Goal: Task Accomplishment & Management: Use online tool/utility

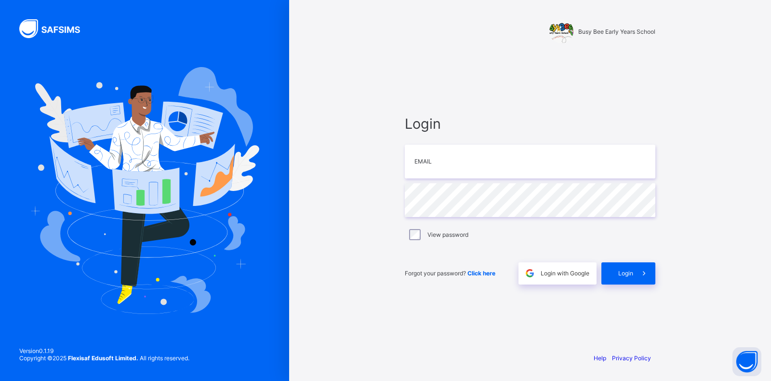
drag, startPoint x: 424, startPoint y: 5, endPoint x: 260, endPoint y: 105, distance: 191.8
click at [260, 105] on div at bounding box center [144, 190] width 289 height 381
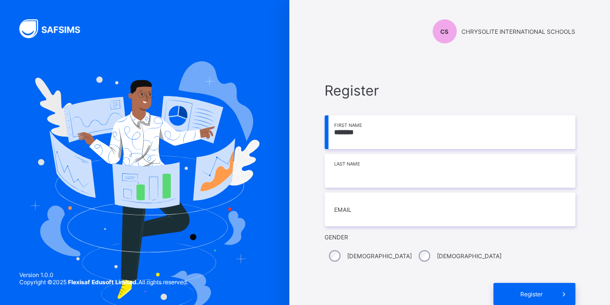
type input "*******"
click at [367, 166] on input at bounding box center [449, 171] width 251 height 34
type input "****"
click at [358, 203] on input "email" at bounding box center [449, 209] width 251 height 34
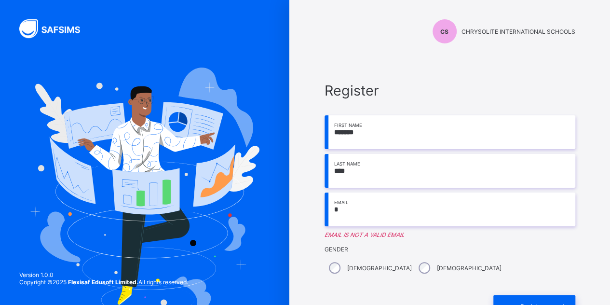
type input "**********"
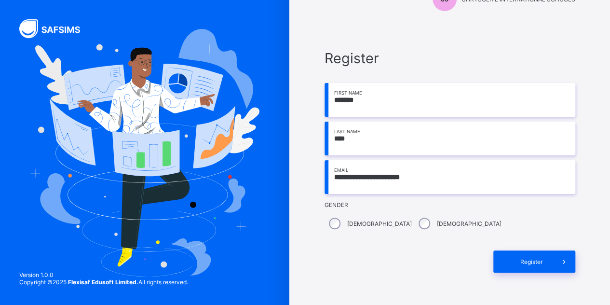
scroll to position [64, 0]
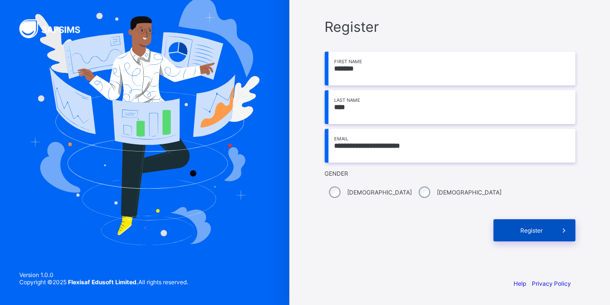
click at [526, 221] on div "Register" at bounding box center [534, 230] width 82 height 22
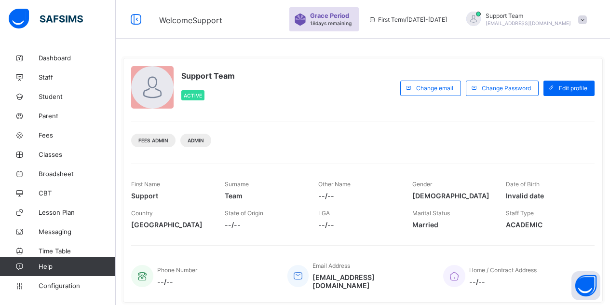
click at [53, 283] on span "Configuration" at bounding box center [77, 285] width 77 height 8
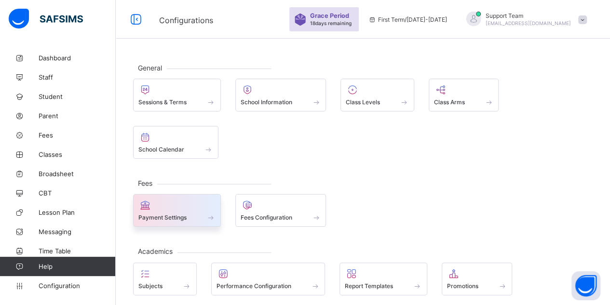
click at [190, 199] on div at bounding box center [176, 205] width 77 height 12
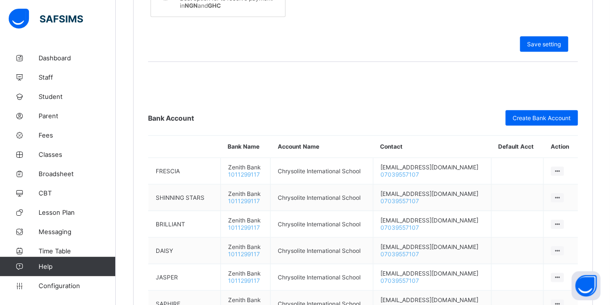
scroll to position [399, 0]
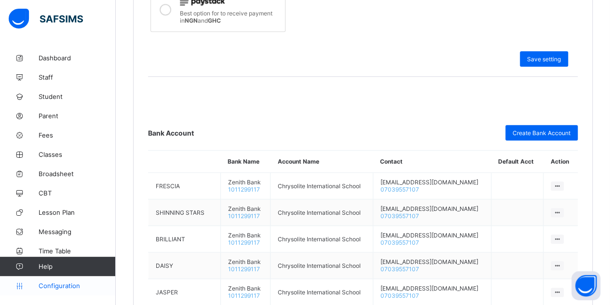
click at [60, 279] on link "Configuration" at bounding box center [57, 285] width 115 height 19
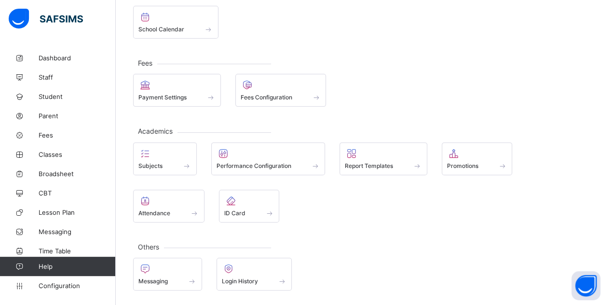
scroll to position [69, 0]
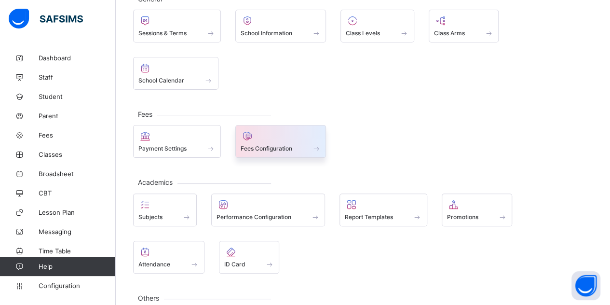
click at [283, 145] on span "Fees Configuration" at bounding box center [266, 148] width 52 height 7
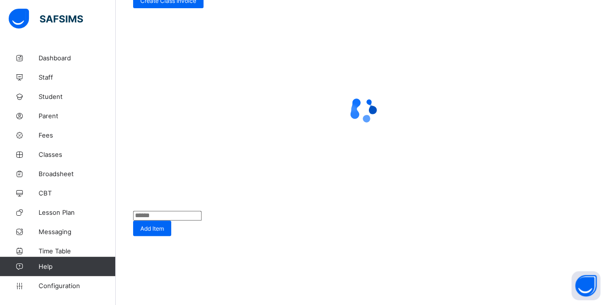
scroll to position [82, 0]
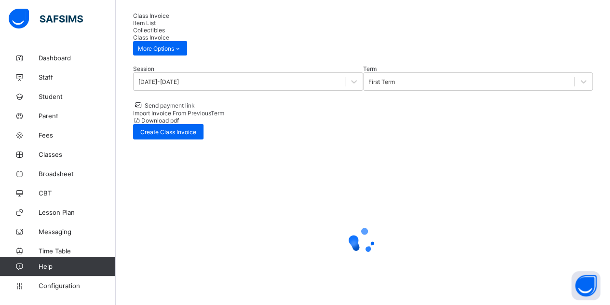
click at [156, 19] on span "Item List" at bounding box center [144, 22] width 23 height 7
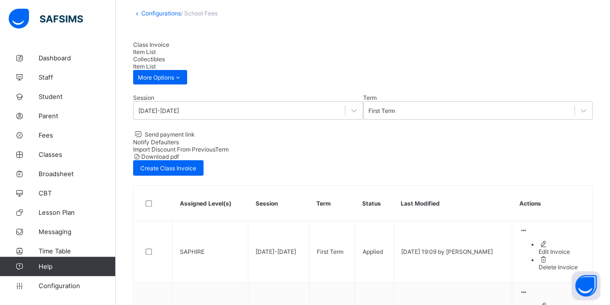
scroll to position [0, 0]
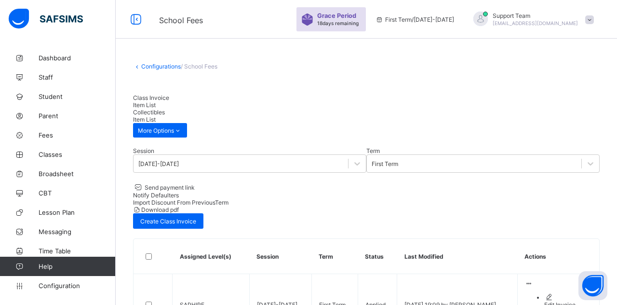
click at [165, 108] on span "Collectibles" at bounding box center [149, 111] width 32 height 7
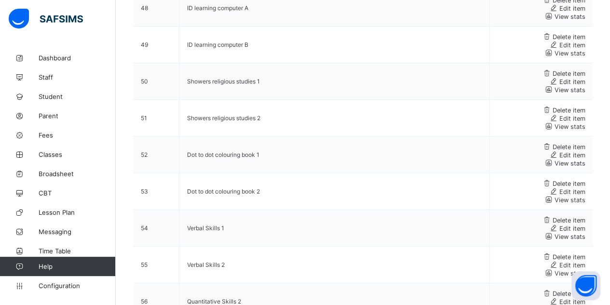
scroll to position [5568, 0]
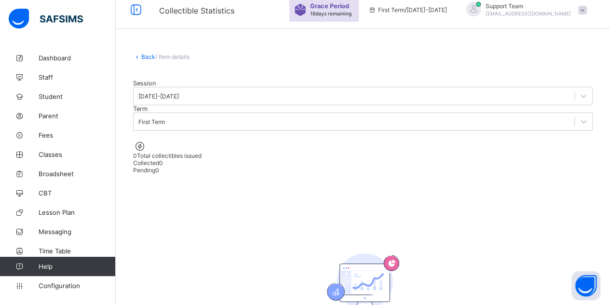
scroll to position [67, 0]
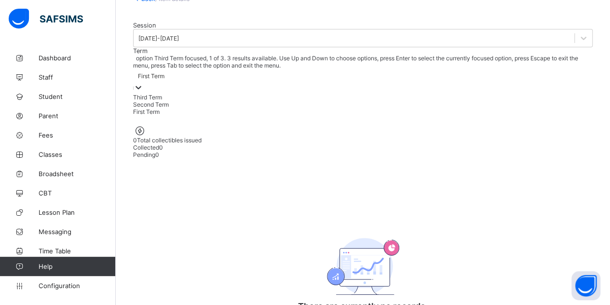
click at [164, 72] on div "First Term" at bounding box center [151, 75] width 27 height 7
click at [253, 108] on div "First Term" at bounding box center [362, 111] width 459 height 7
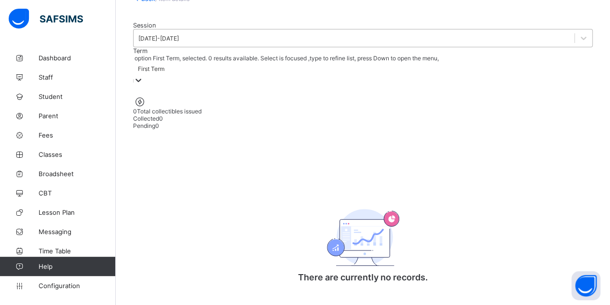
click at [189, 29] on div "[DATE]-[DATE]" at bounding box center [362, 38] width 459 height 18
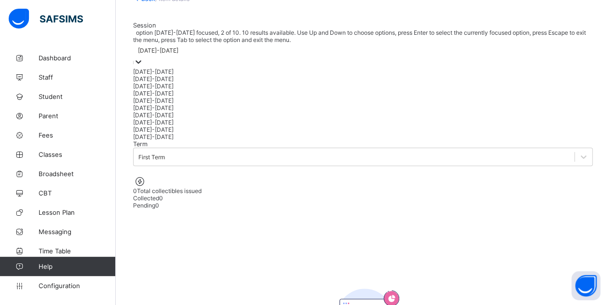
click at [164, 75] on div "[DATE]-[DATE]" at bounding box center [362, 78] width 459 height 7
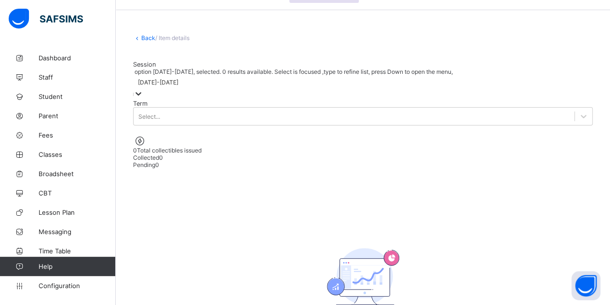
scroll to position [0, 0]
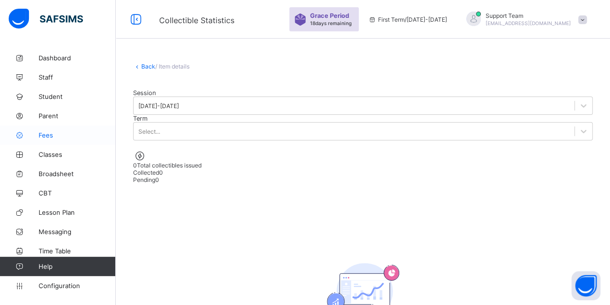
click at [67, 140] on link "Fees" at bounding box center [58, 134] width 116 height 19
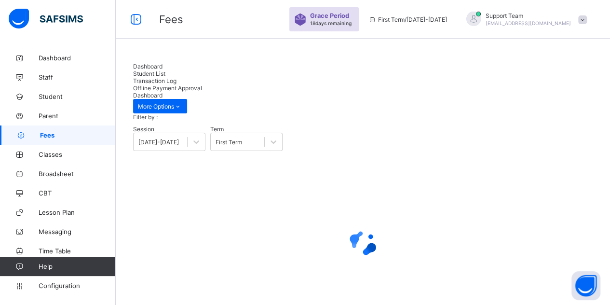
click at [165, 73] on span "Student List" at bounding box center [149, 73] width 32 height 7
click at [161, 66] on div "Dashboard" at bounding box center [362, 66] width 459 height 7
